Goal: Find specific page/section: Find specific page/section

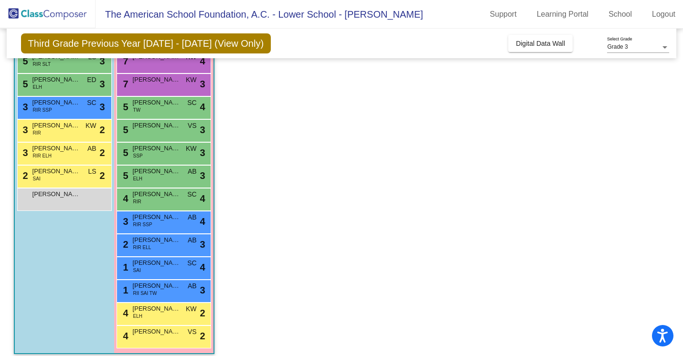
scroll to position [156, 0]
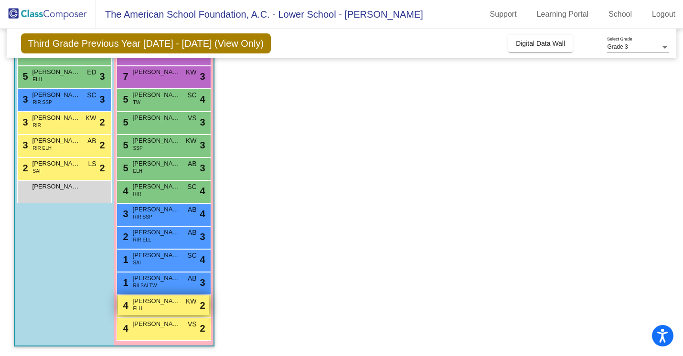
click at [172, 309] on div "4 [PERSON_NAME] ELH KW lock do_not_disturb_alt 2" at bounding box center [163, 305] width 91 height 20
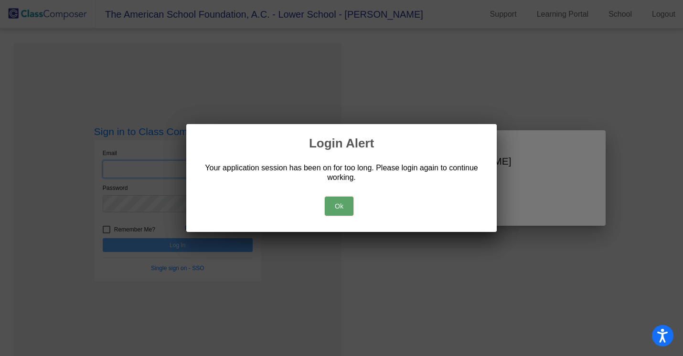
type input "[EMAIL_ADDRESS][DOMAIN_NAME]"
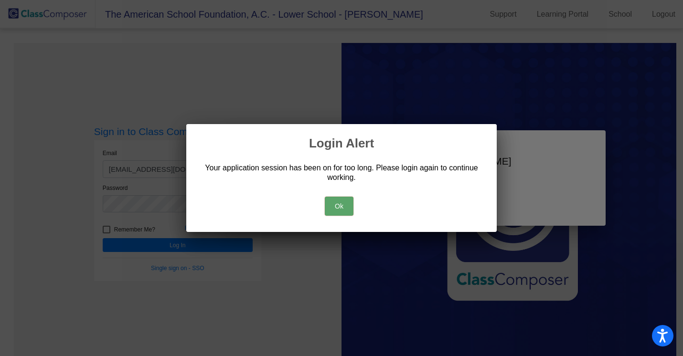
click at [339, 206] on button "Ok" at bounding box center [339, 206] width 29 height 19
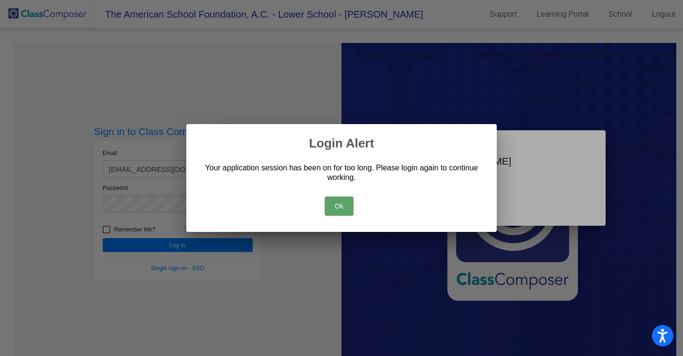
click at [342, 202] on button "Ok" at bounding box center [339, 206] width 29 height 19
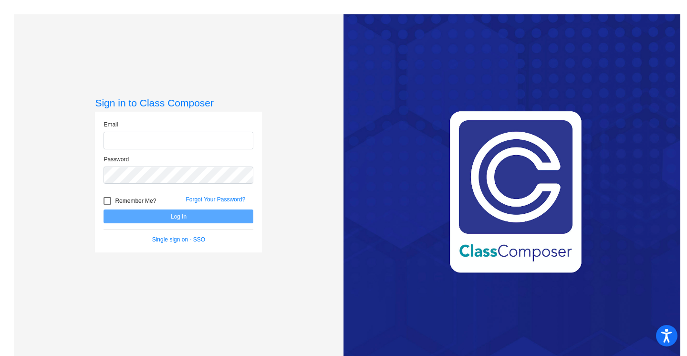
type input "[EMAIL_ADDRESS][DOMAIN_NAME]"
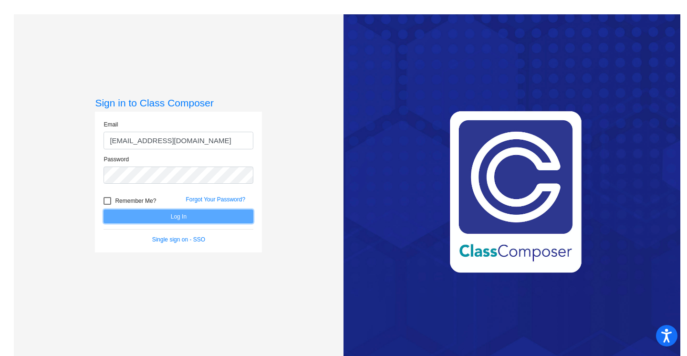
click at [180, 218] on button "Log In" at bounding box center [179, 217] width 150 height 14
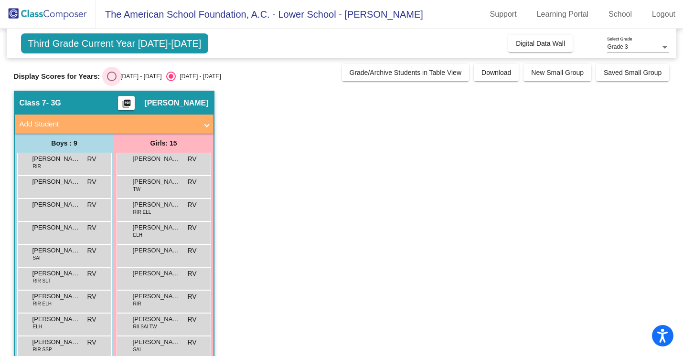
click at [116, 75] on div "[DATE] - [DATE]" at bounding box center [138, 76] width 45 height 9
click at [112, 81] on input "[DATE] - [DATE]" at bounding box center [111, 81] width 0 height 0
radio input "true"
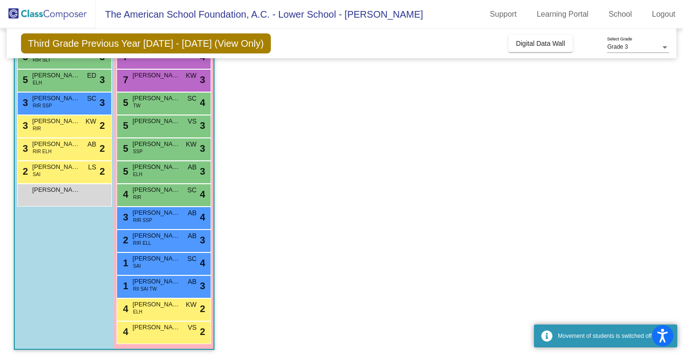
scroll to position [156, 0]
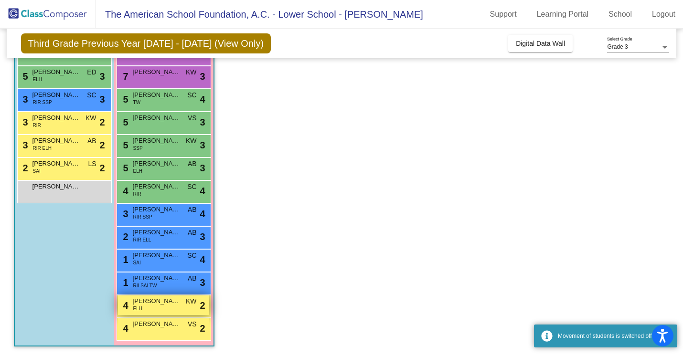
click at [184, 302] on div "4 [PERSON_NAME] ELH KW lock do_not_disturb_alt 2" at bounding box center [163, 305] width 91 height 20
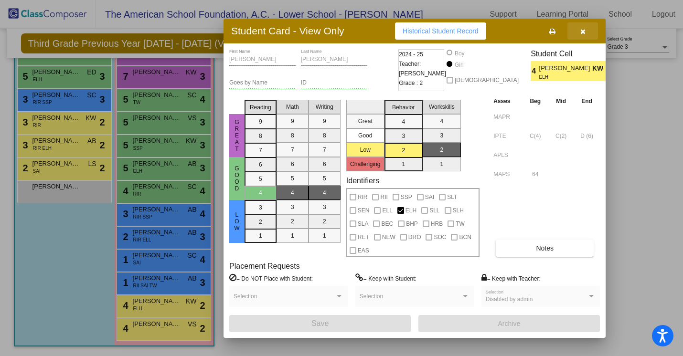
click at [583, 32] on icon "button" at bounding box center [582, 31] width 5 height 7
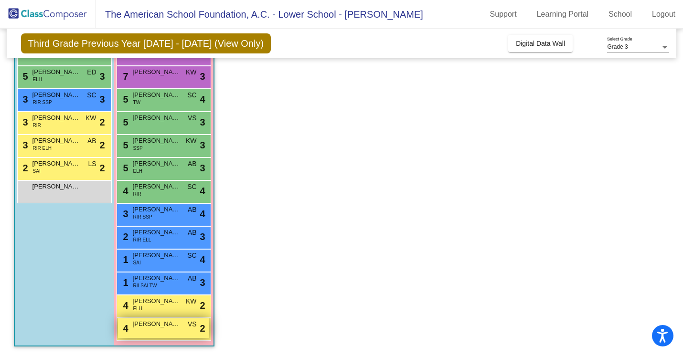
click at [158, 333] on div "4 [PERSON_NAME] VS lock do_not_disturb_alt 2" at bounding box center [163, 328] width 91 height 20
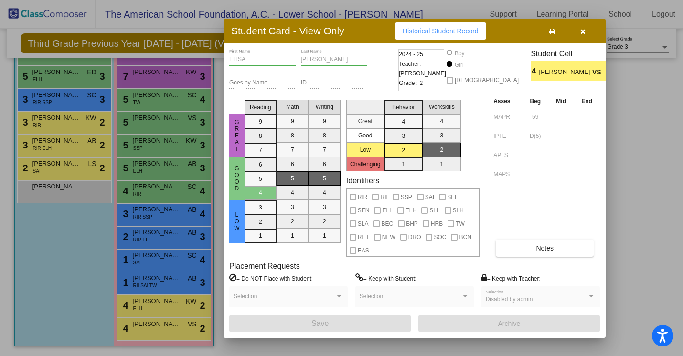
click at [581, 32] on icon "button" at bounding box center [582, 31] width 5 height 7
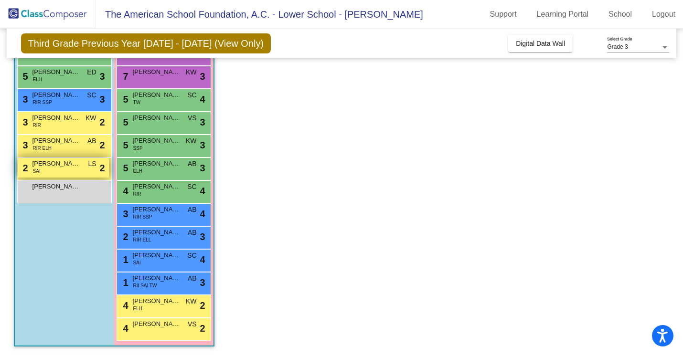
click at [48, 169] on div "2 [PERSON_NAME] SAI LS lock do_not_disturb_alt 2" at bounding box center [63, 168] width 91 height 20
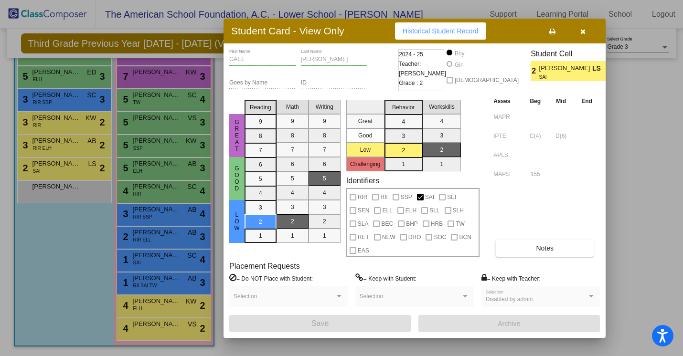
click at [586, 31] on button "button" at bounding box center [582, 30] width 31 height 17
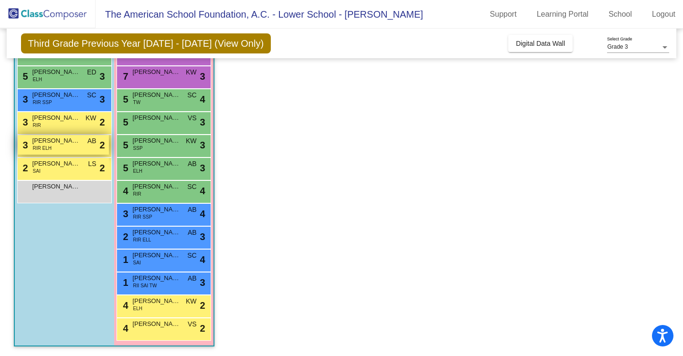
click at [70, 145] on span "[PERSON_NAME]" at bounding box center [56, 141] width 48 height 10
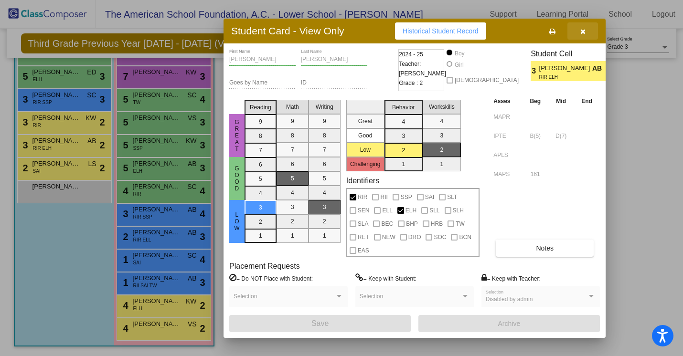
click at [581, 32] on icon "button" at bounding box center [582, 31] width 5 height 7
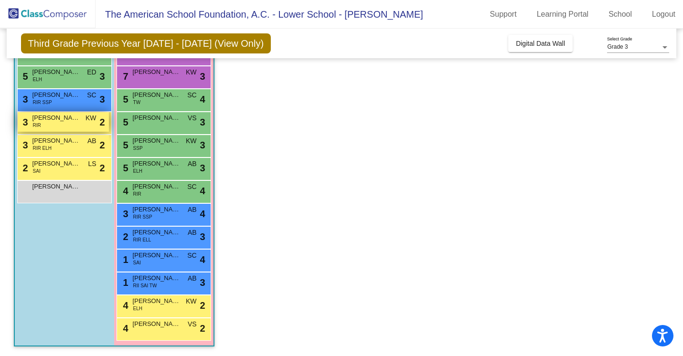
click at [71, 119] on span "[PERSON_NAME]" at bounding box center [56, 118] width 48 height 10
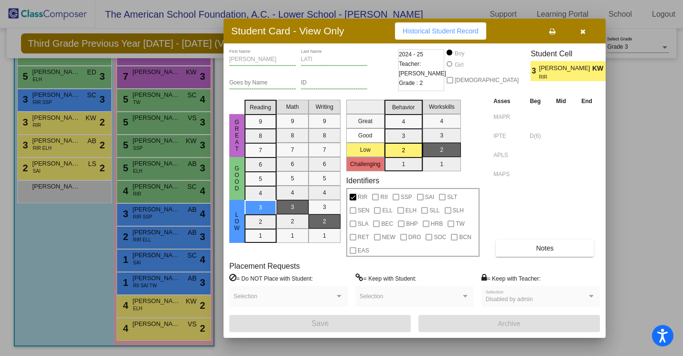
click at [580, 32] on icon "button" at bounding box center [582, 31] width 5 height 7
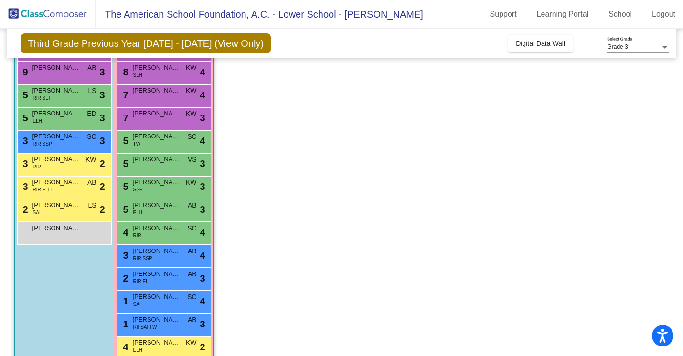
scroll to position [118, 0]
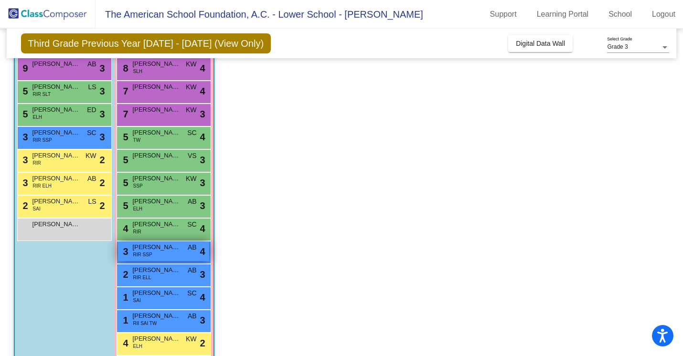
click at [190, 255] on div "3 [PERSON_NAME] RIR SSP AB lock do_not_disturb_alt 4" at bounding box center [163, 252] width 91 height 20
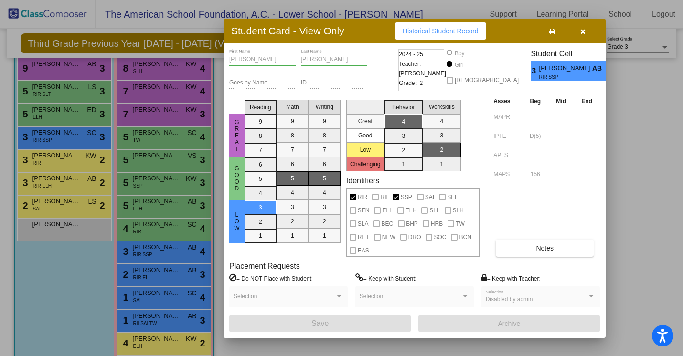
click at [580, 32] on icon "button" at bounding box center [582, 31] width 5 height 7
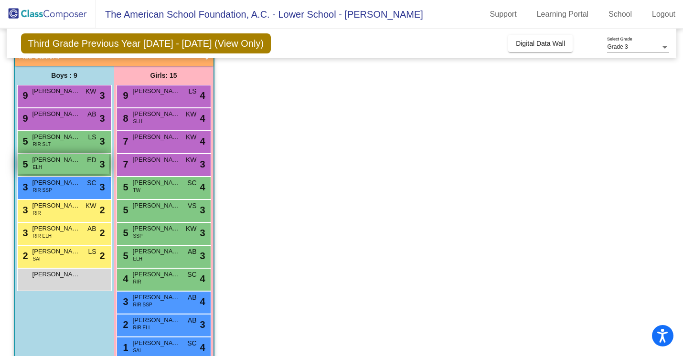
scroll to position [64, 0]
